Goal: Transaction & Acquisition: Book appointment/travel/reservation

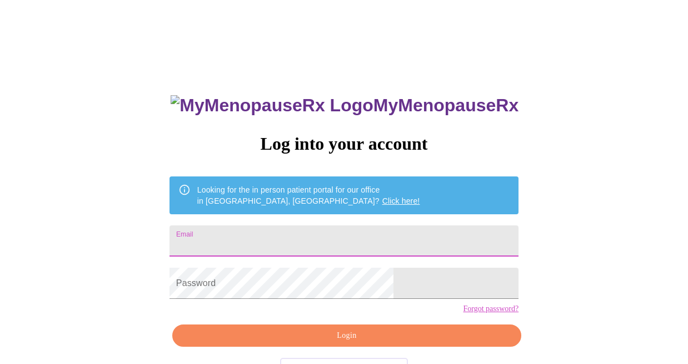
click at [278, 241] on input "Email" at bounding box center [344, 240] width 349 height 31
type input "[EMAIL_ADDRESS][DOMAIN_NAME]"
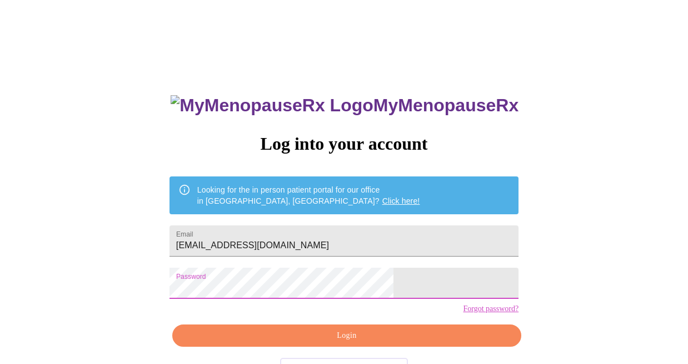
click at [321, 342] on span "Login" at bounding box center [347, 336] width 324 height 14
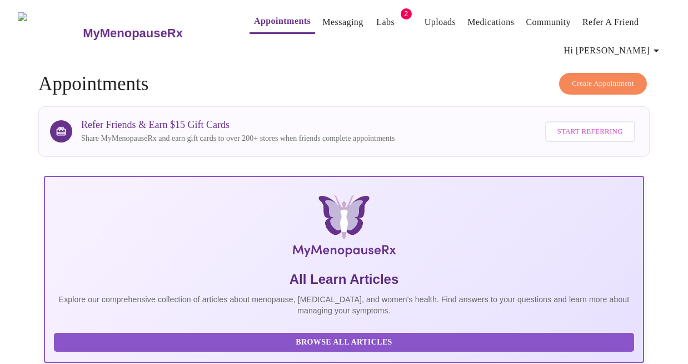
click at [592, 85] on button "Create Appointment" at bounding box center [603, 84] width 88 height 22
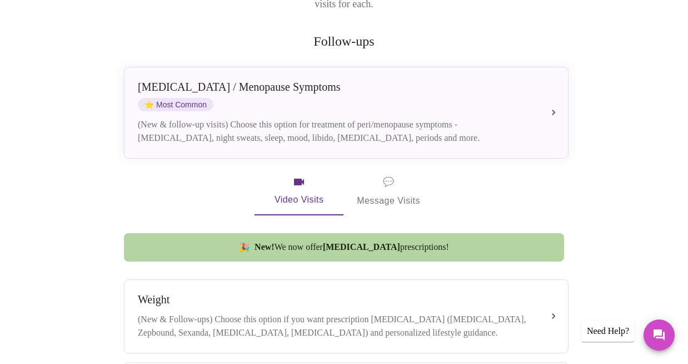
scroll to position [213, 0]
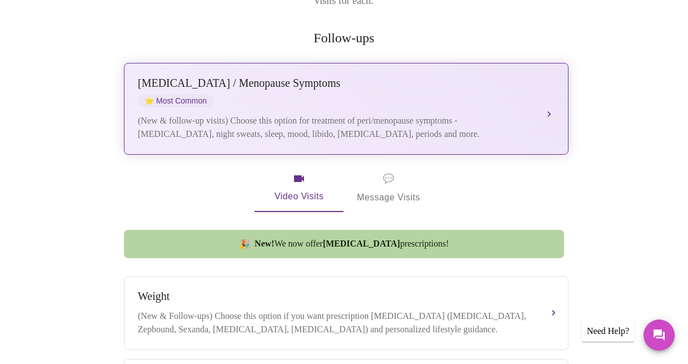
click at [544, 93] on button "[MEDICAL_DATA] / Menopause Symptoms ⭐ Most Common (New & follow-up visits) Choo…" at bounding box center [346, 109] width 445 height 92
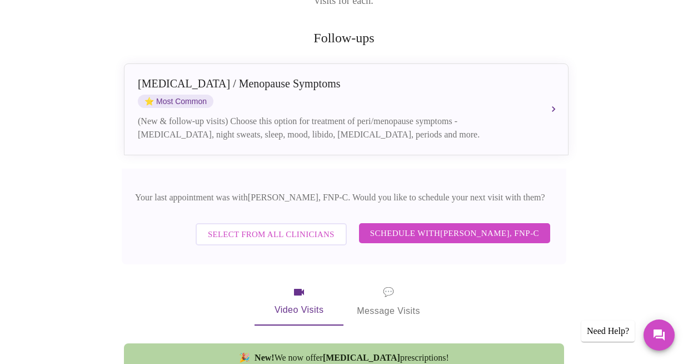
click at [445, 226] on span "Schedule with [PERSON_NAME], FNP-C" at bounding box center [454, 233] width 169 height 14
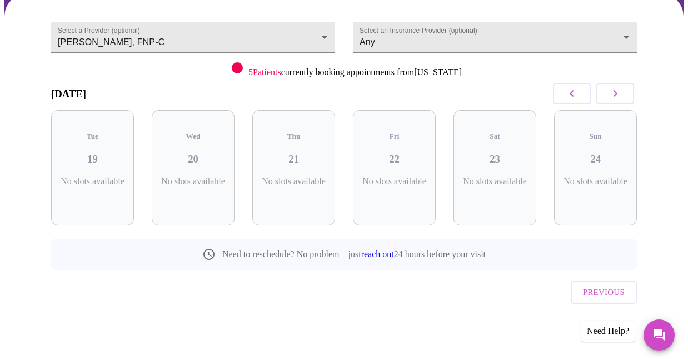
scroll to position [89, 0]
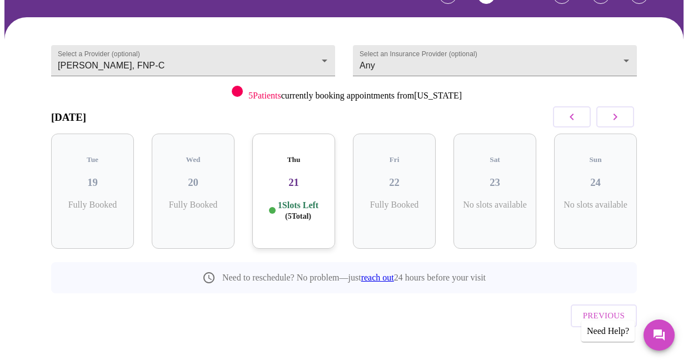
click at [618, 114] on icon "button" at bounding box center [616, 116] width 4 height 7
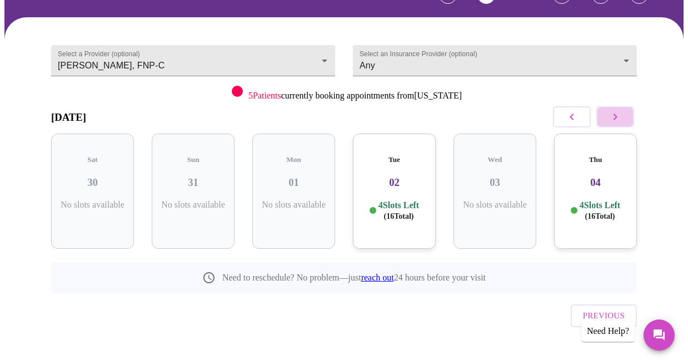
click at [618, 114] on icon "button" at bounding box center [616, 116] width 4 height 7
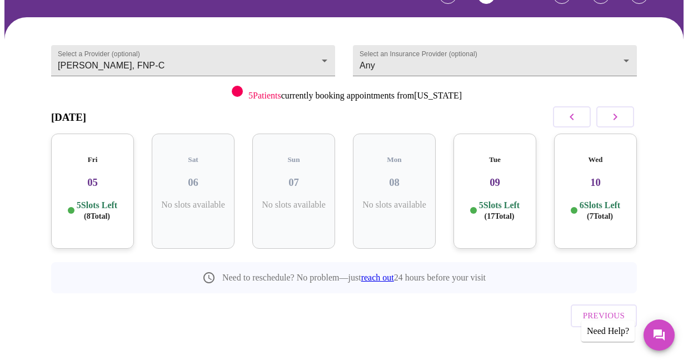
click at [618, 114] on icon "button" at bounding box center [616, 116] width 4 height 7
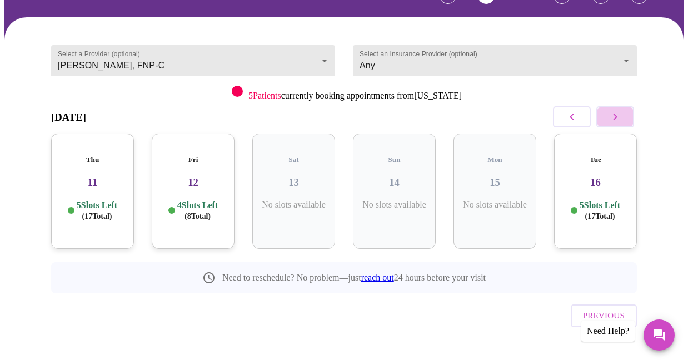
click at [618, 114] on icon "button" at bounding box center [616, 116] width 4 height 7
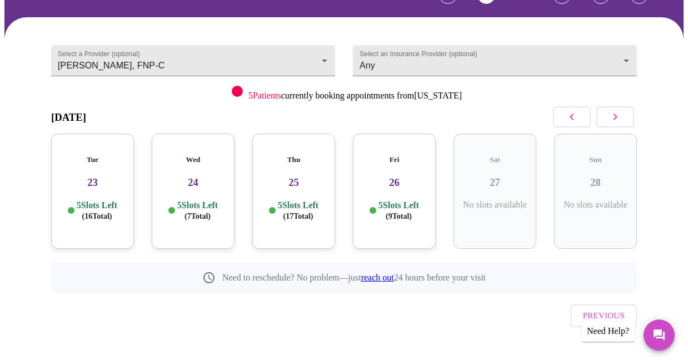
click at [618, 114] on icon "button" at bounding box center [616, 116] width 4 height 7
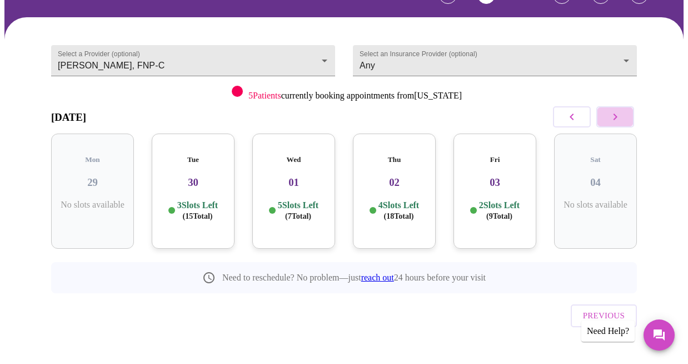
click at [618, 114] on icon "button" at bounding box center [616, 116] width 4 height 7
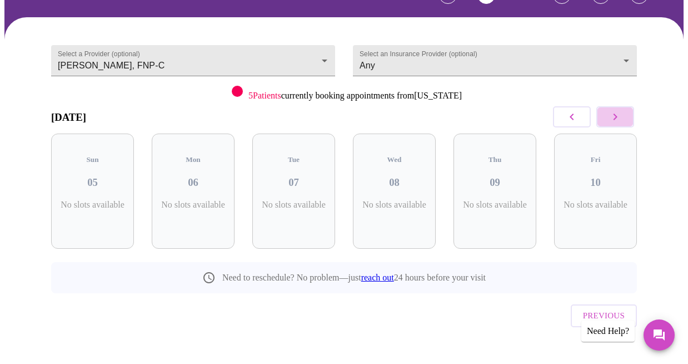
click at [618, 114] on icon "button" at bounding box center [616, 116] width 4 height 7
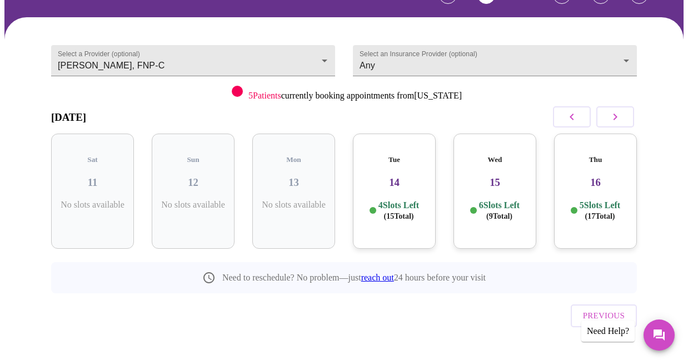
click at [401, 176] on h3 "14" at bounding box center [394, 182] width 65 height 12
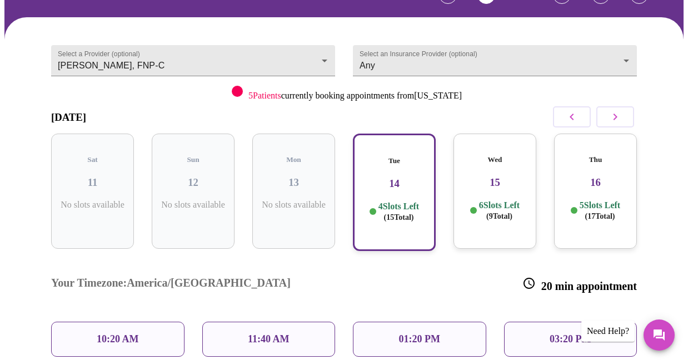
click at [107, 333] on p "10:20 AM" at bounding box center [118, 339] width 42 height 12
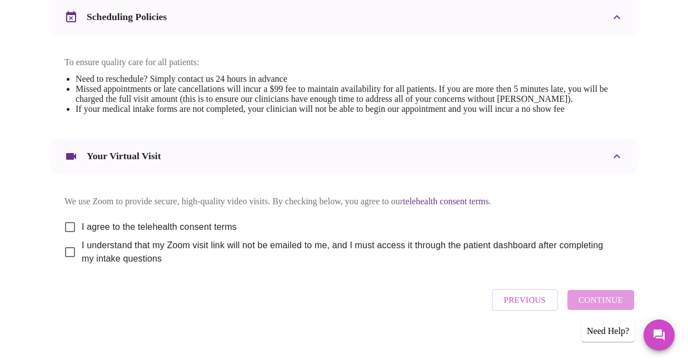
scroll to position [474, 0]
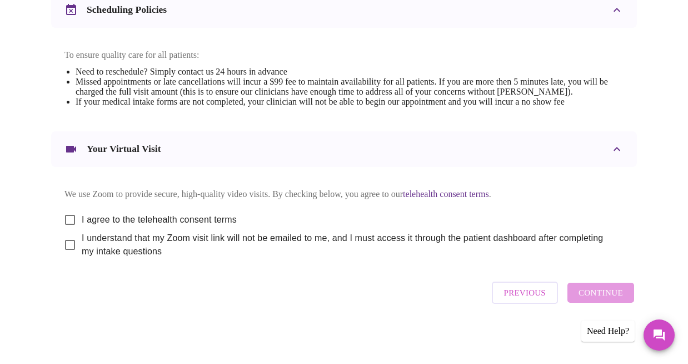
click at [68, 211] on input "I agree to the telehealth consent terms" at bounding box center [69, 219] width 23 height 23
checkbox input "true"
click at [70, 243] on input "I understand that my Zoom visit link will not be emailed to me, and I must acce…" at bounding box center [69, 244] width 23 height 23
checkbox input "true"
click at [612, 297] on span "Continue" at bounding box center [601, 292] width 44 height 14
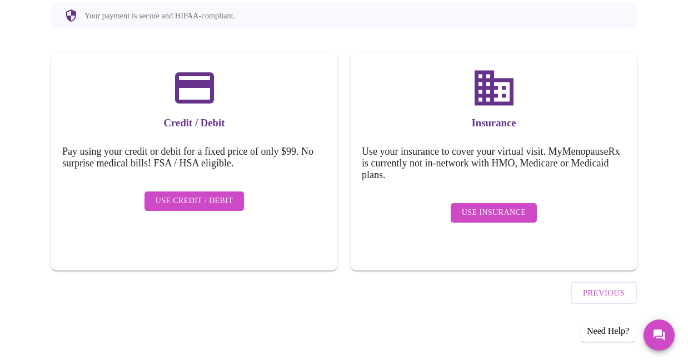
scroll to position [125, 0]
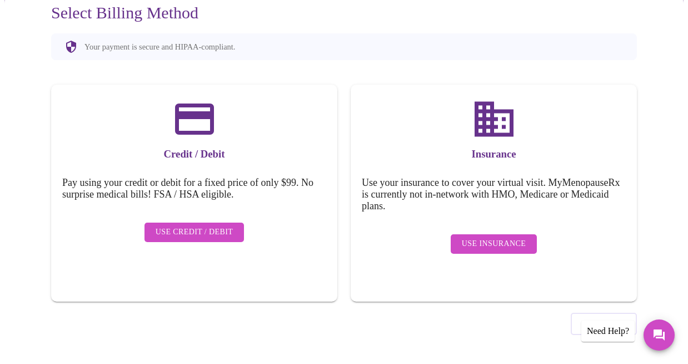
click at [486, 240] on span "Use Insurance" at bounding box center [494, 244] width 64 height 14
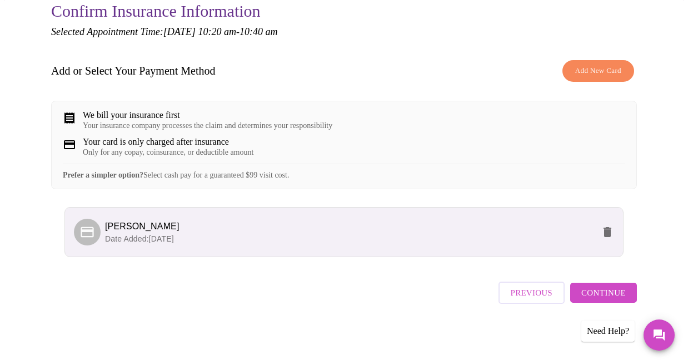
scroll to position [135, 0]
click at [612, 300] on span "Continue" at bounding box center [604, 292] width 44 height 14
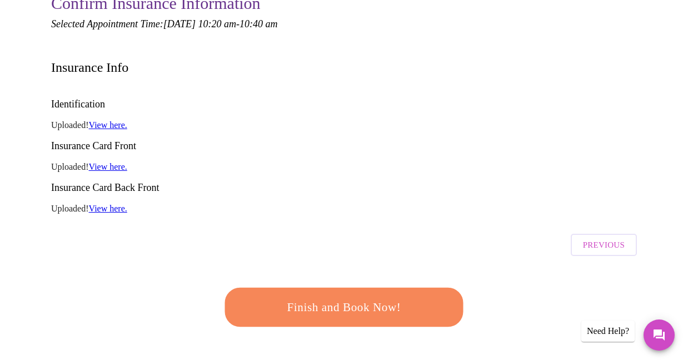
click at [370, 297] on span "Finish and Book Now!" at bounding box center [344, 307] width 206 height 21
